Goal: Feedback & Contribution: Leave review/rating

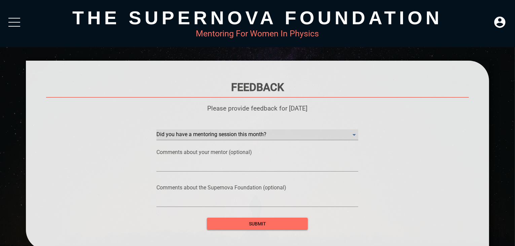
click at [357, 135] on month\? "​" at bounding box center [257, 134] width 202 height 11
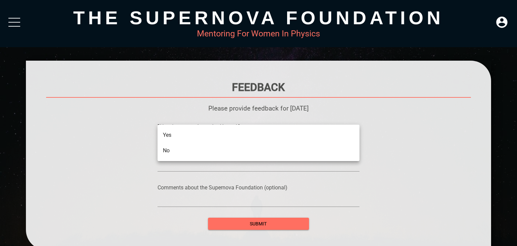
click at [186, 134] on li "Yes" at bounding box center [258, 134] width 202 height 15
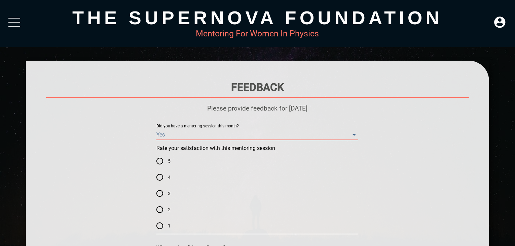
click at [159, 163] on input "5" at bounding box center [160, 161] width 16 height 16
radio input "true"
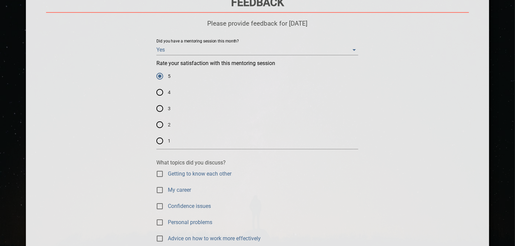
scroll to position [135, 0]
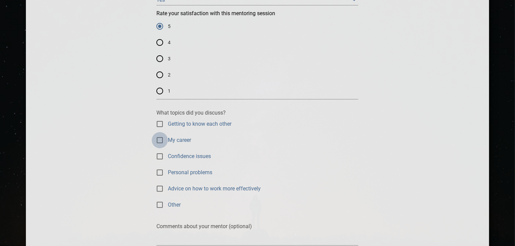
click at [159, 138] on input "My career" at bounding box center [160, 140] width 16 height 16
checkbox input "true"
click at [162, 189] on input "Advice on how to work more effectively" at bounding box center [160, 188] width 16 height 16
checkbox input "true"
click at [159, 157] on input "Confidence issues" at bounding box center [160, 156] width 16 height 16
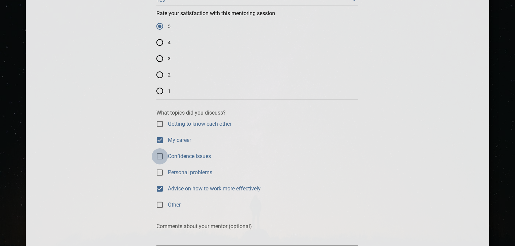
checkbox input "true"
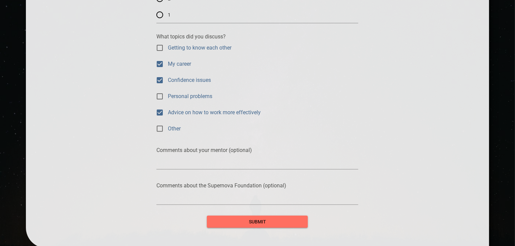
scroll to position [236, 0]
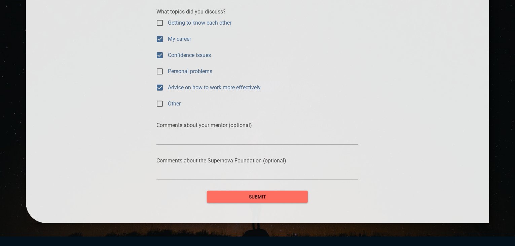
click at [202, 140] on textarea at bounding box center [257, 139] width 202 height 6
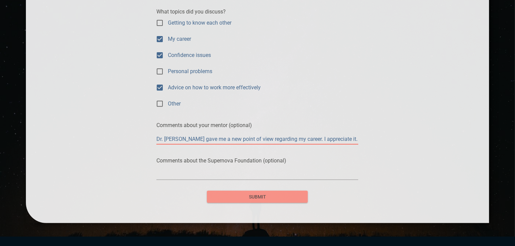
type textarea "Dr. [PERSON_NAME] gave me a new point of view regarding my career. I appreciate…"
click at [247, 202] on button "submit" at bounding box center [257, 196] width 101 height 12
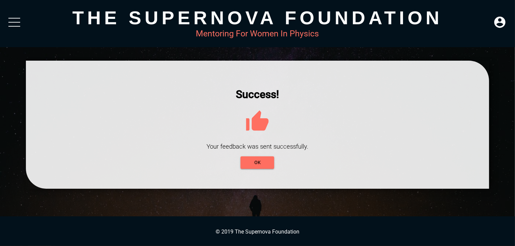
scroll to position [0, 0]
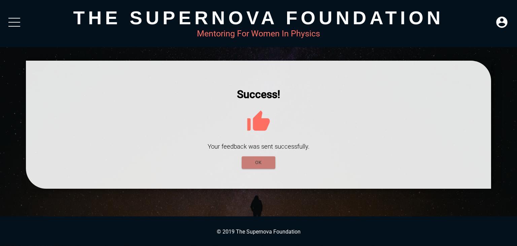
click at [246, 159] on button "OK" at bounding box center [259, 162] width 34 height 12
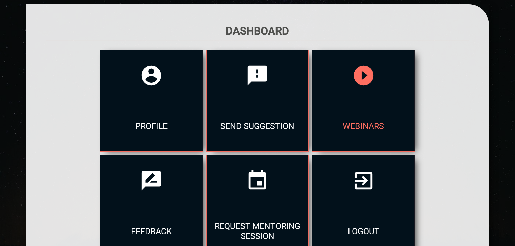
scroll to position [101, 0]
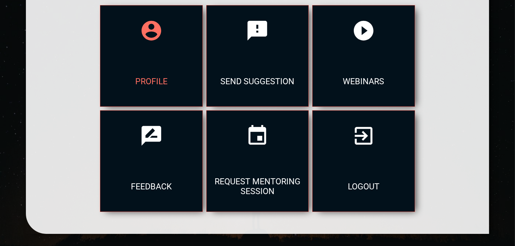
click at [142, 41] on icon at bounding box center [152, 31] width 24 height 24
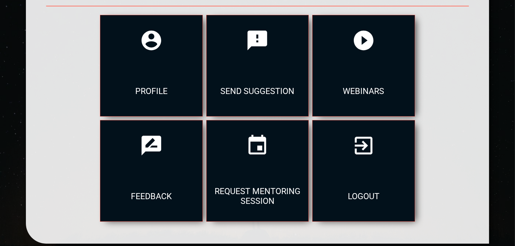
scroll to position [101, 0]
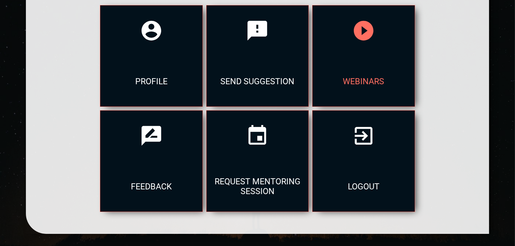
click at [365, 46] on div at bounding box center [364, 30] width 102 height 50
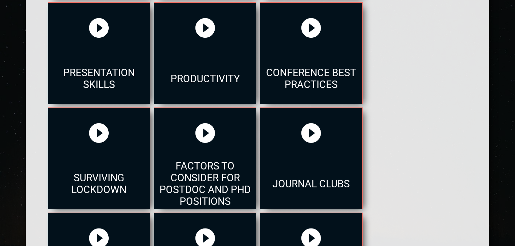
scroll to position [326, 0]
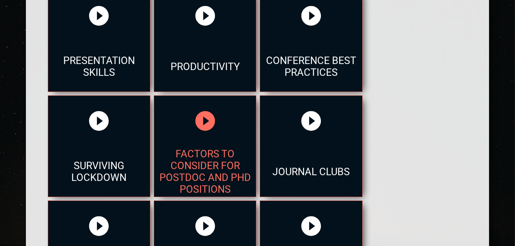
click at [200, 150] on div "Factors to consider for postdoc and phd positions" at bounding box center [205, 171] width 102 height 50
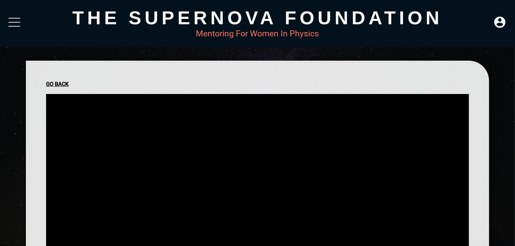
click at [61, 82] on div "Go Back" at bounding box center [257, 84] width 423 height 6
